Goal: Task Accomplishment & Management: Use online tool/utility

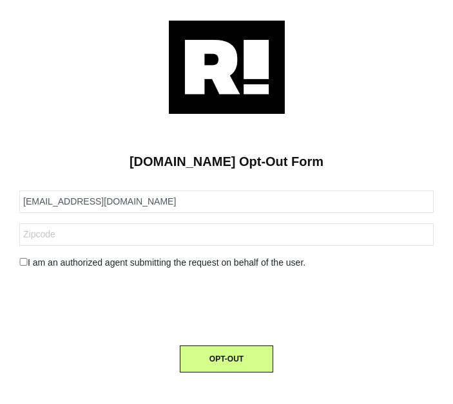
type input "[EMAIL_ADDRESS][DOMAIN_NAME]"
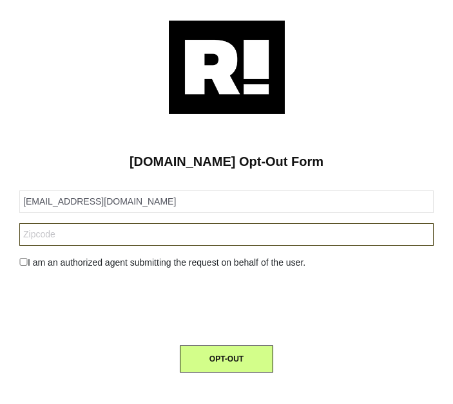
click at [97, 233] on input "text" at bounding box center [226, 234] width 414 height 23
paste input "30518"
type input "30518"
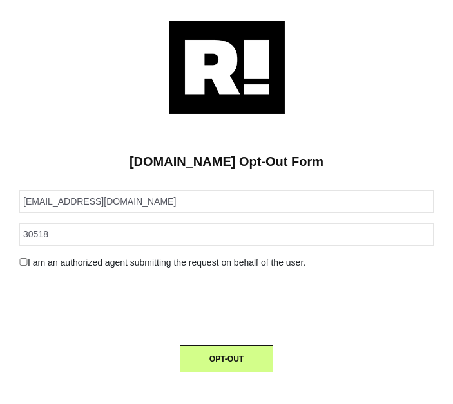
click at [25, 264] on input "checkbox" at bounding box center [23, 262] width 8 height 8
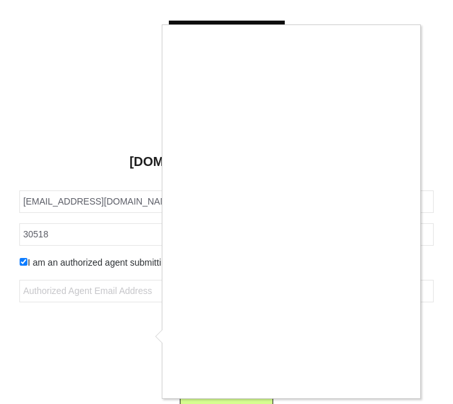
click at [24, 263] on div at bounding box center [226, 202] width 453 height 404
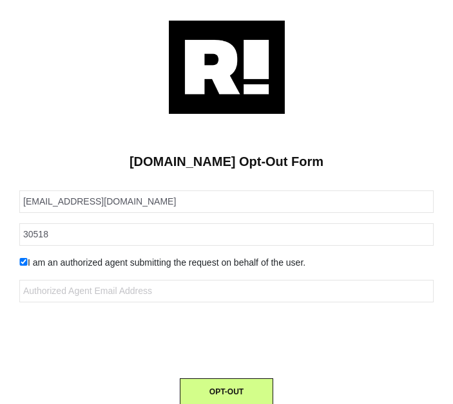
click at [22, 261] on input "checkbox" at bounding box center [23, 262] width 8 height 8
checkbox input "false"
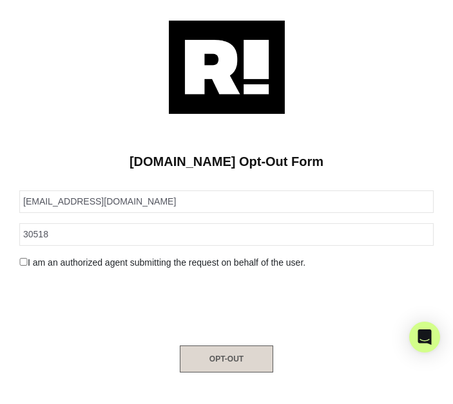
click at [215, 356] on button "OPT-OUT" at bounding box center [226, 359] width 93 height 27
